Goal: Navigation & Orientation: Find specific page/section

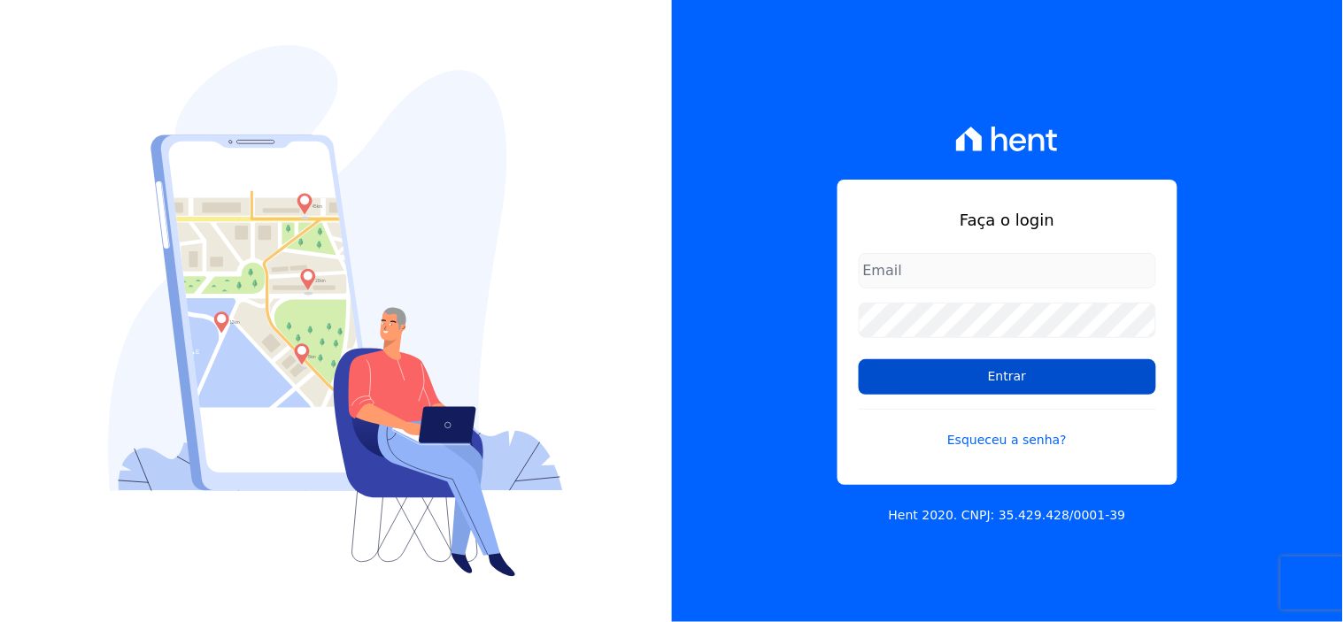
type input "[EMAIL_ADDRESS][DOMAIN_NAME]"
click at [980, 369] on input "Entrar" at bounding box center [1007, 376] width 297 height 35
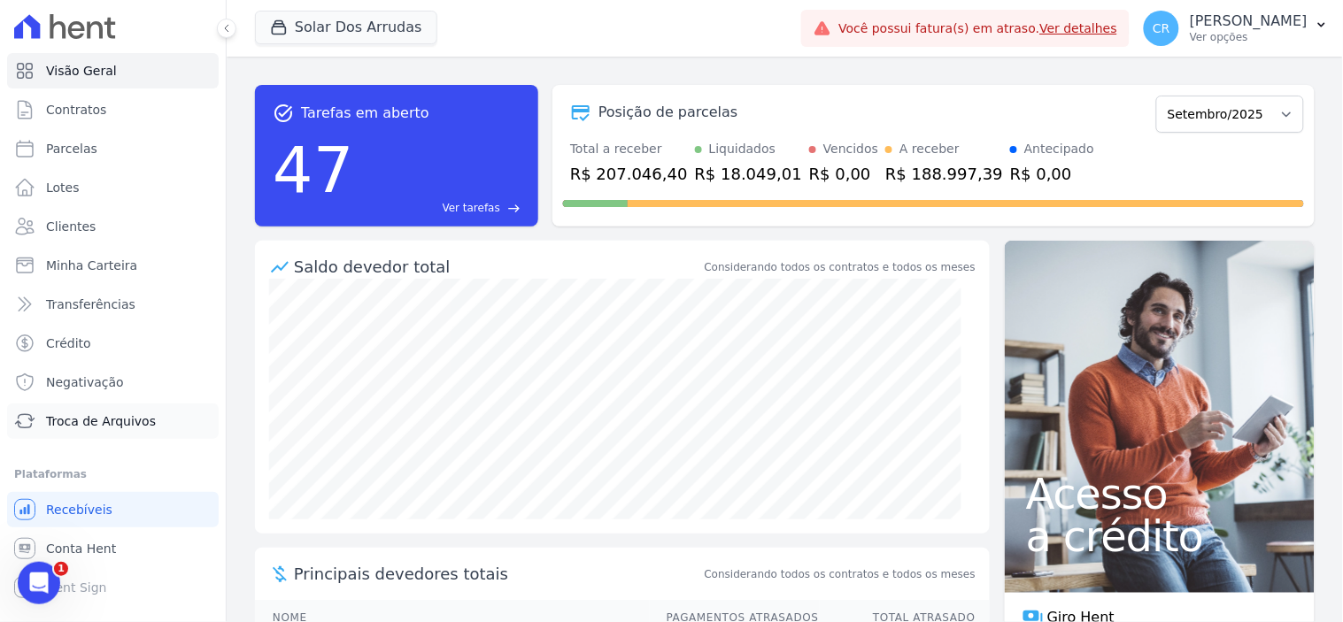
click at [107, 428] on span "Troca de Arquivos" at bounding box center [101, 421] width 110 height 18
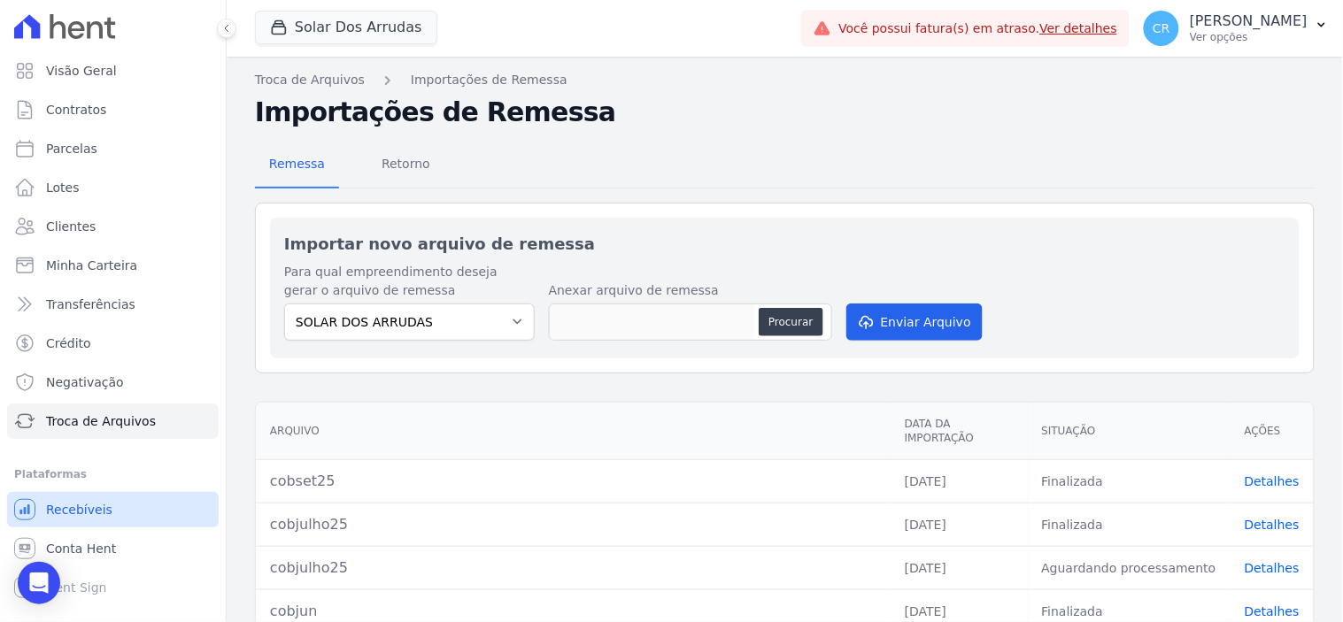
click at [80, 519] on link "Recebíveis" at bounding box center [113, 509] width 212 height 35
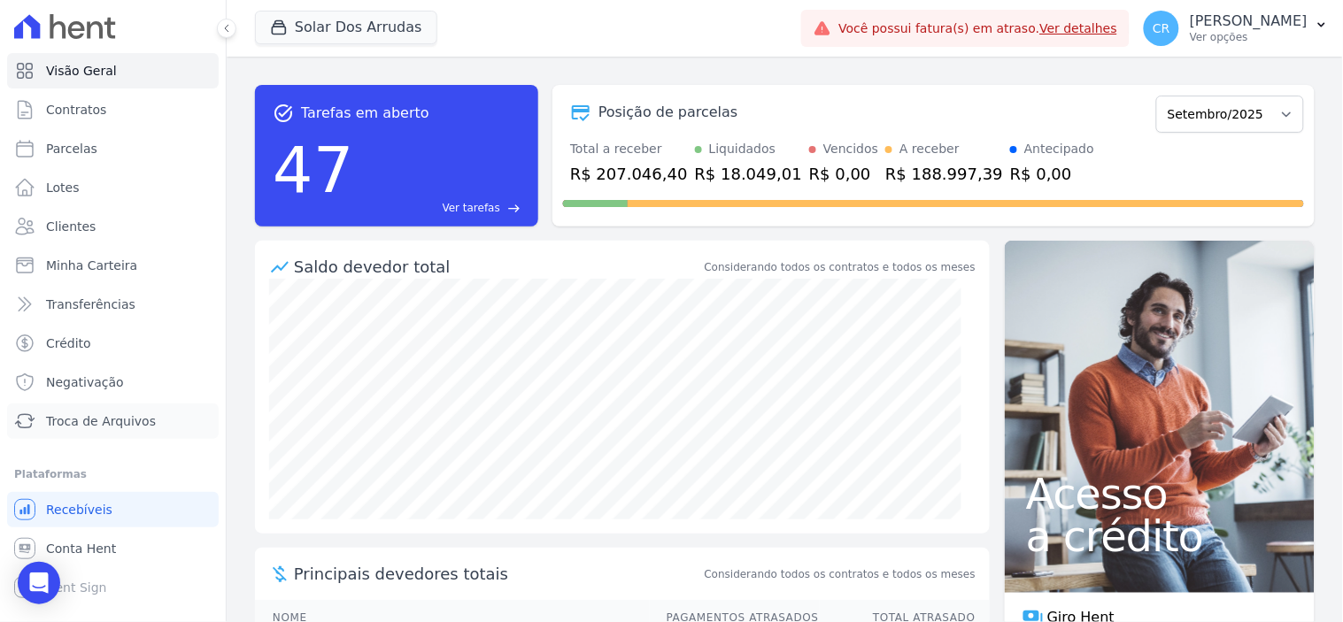
click at [120, 431] on link "Troca de Arquivos" at bounding box center [113, 421] width 212 height 35
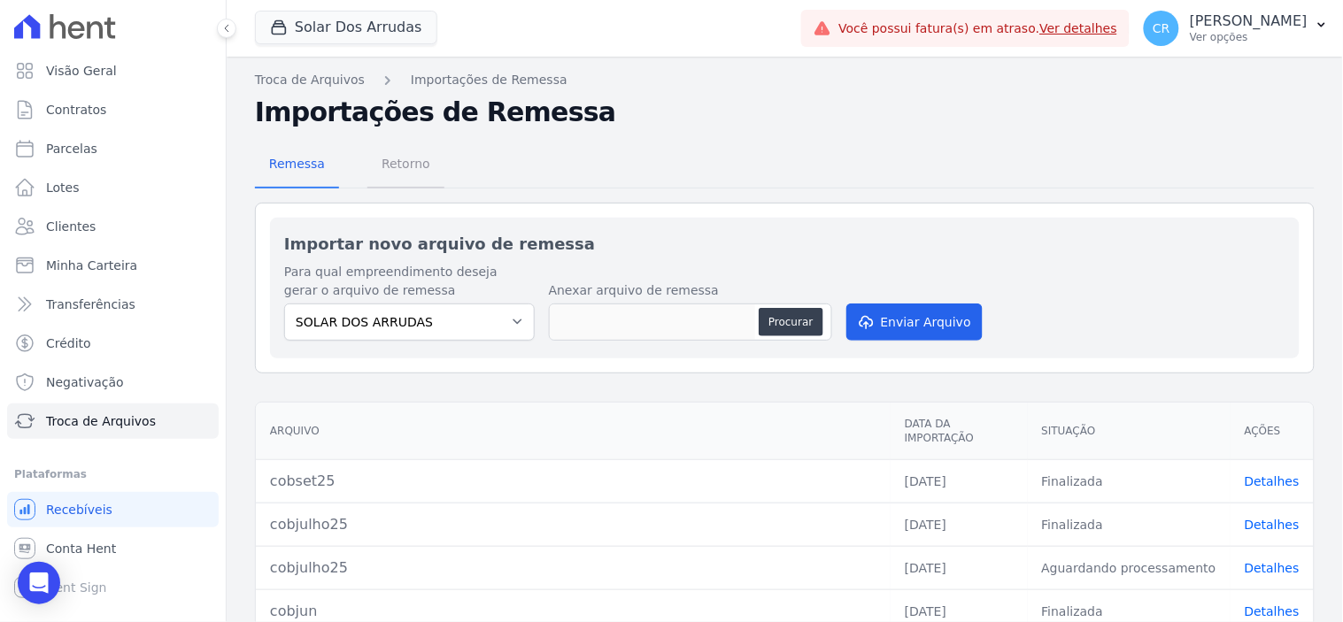
click at [392, 169] on span "Retorno" at bounding box center [406, 163] width 70 height 35
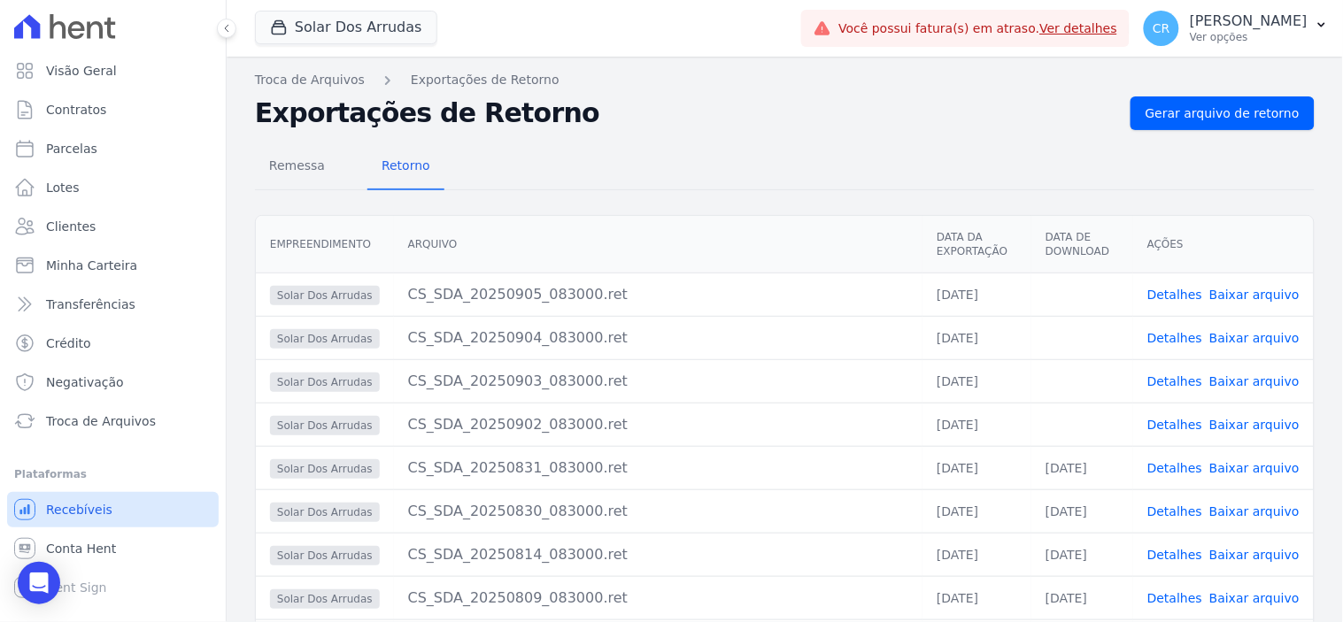
click at [103, 501] on span "Recebíveis" at bounding box center [79, 510] width 66 height 18
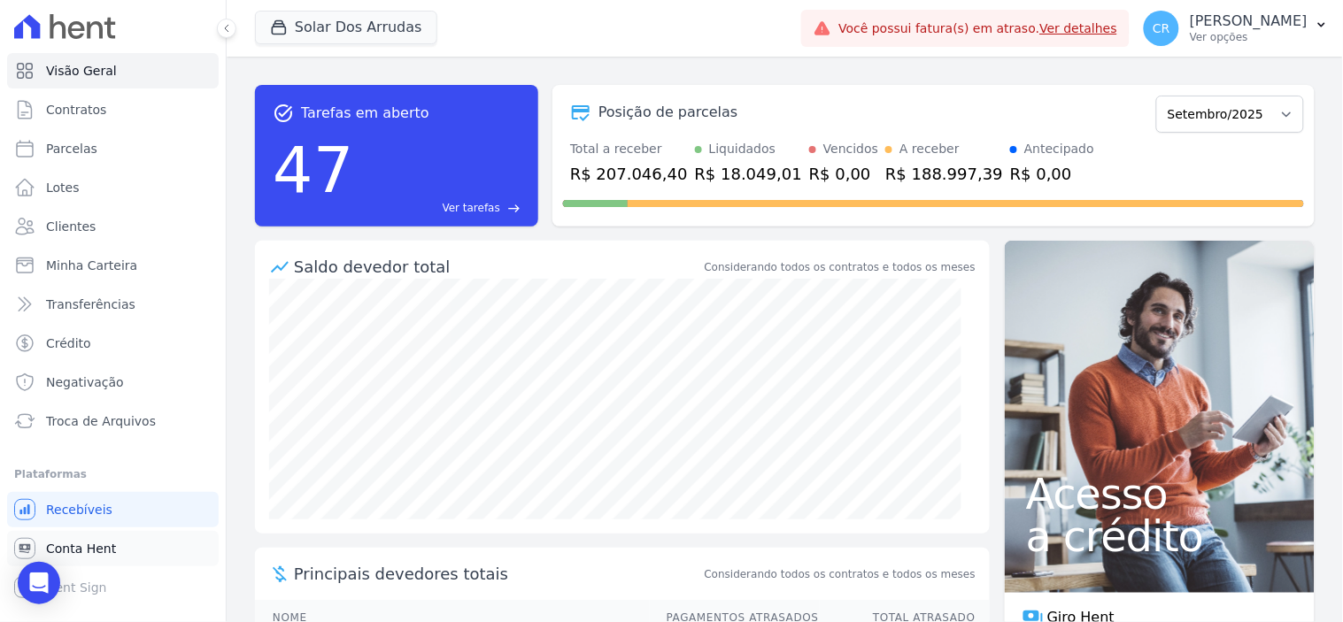
click at [67, 540] on span "Conta Hent" at bounding box center [81, 549] width 70 height 18
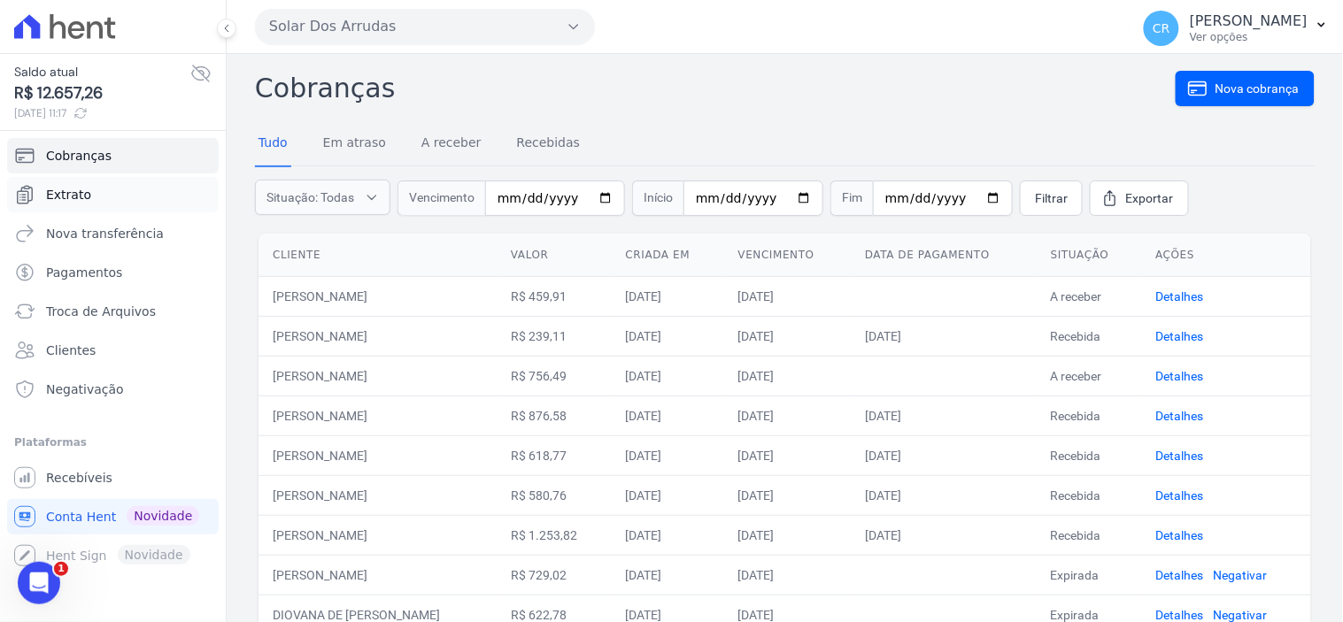
click at [95, 211] on link "Extrato" at bounding box center [113, 194] width 212 height 35
